Goal: Task Accomplishment & Management: Use online tool/utility

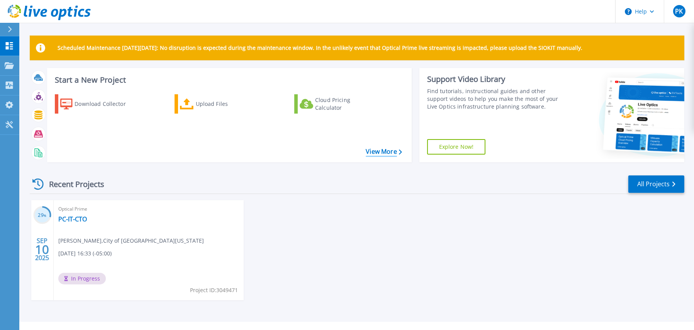
click at [388, 152] on link "View More" at bounding box center [384, 151] width 36 height 7
